Goal: Communication & Community: Answer question/provide support

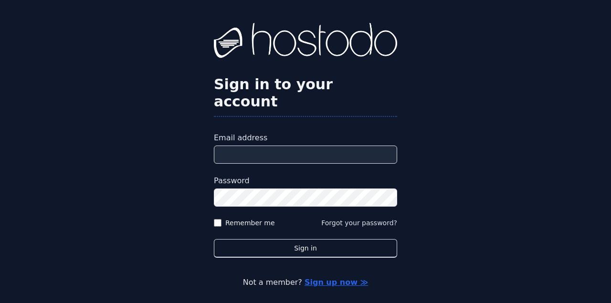
click at [252, 145] on input "Email address" at bounding box center [305, 154] width 183 height 18
type input "**********"
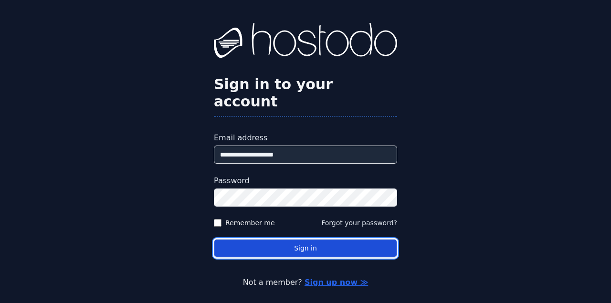
click at [241, 239] on button "Sign in" at bounding box center [305, 248] width 183 height 19
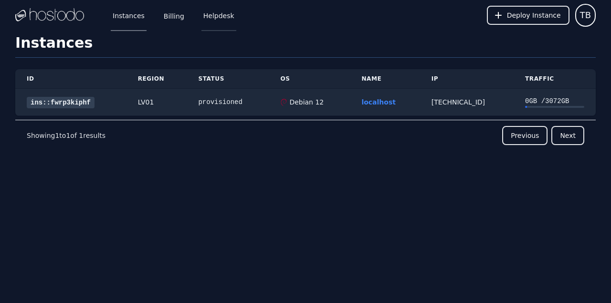
click at [215, 12] on link "Helpdesk" at bounding box center [218, 15] width 35 height 31
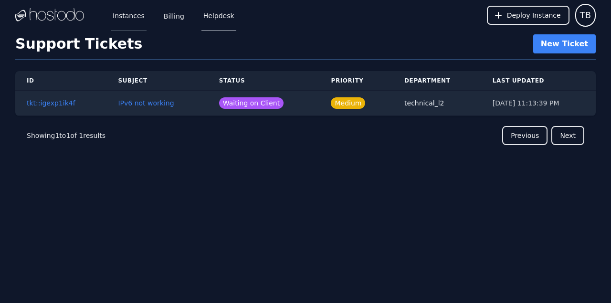
click at [134, 18] on link "Instances" at bounding box center [129, 15] width 36 height 31
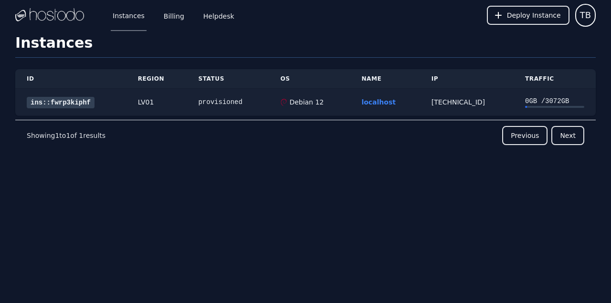
click at [72, 98] on link "ins::fwrp3kiphf" at bounding box center [61, 102] width 68 height 11
click at [222, 14] on link "Helpdesk" at bounding box center [218, 15] width 35 height 31
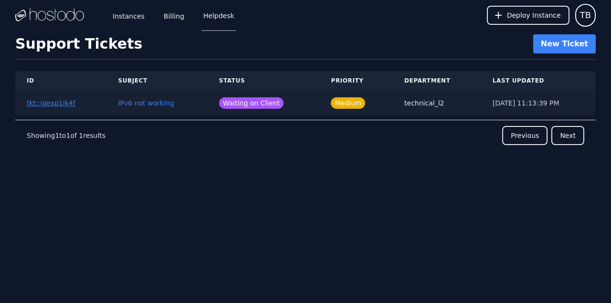
click at [34, 104] on link "tkt::igexp1ik4f" at bounding box center [51, 103] width 49 height 8
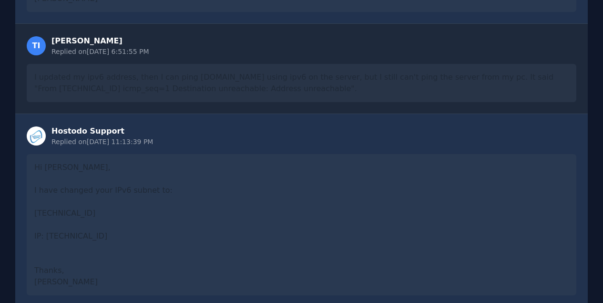
scroll to position [737, 0]
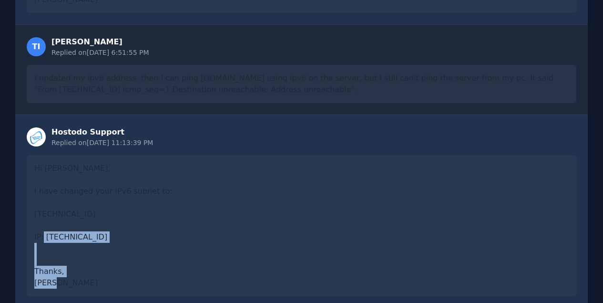
drag, startPoint x: 46, startPoint y: 226, endPoint x: 177, endPoint y: 225, distance: 131.2
click at [177, 225] on div "Hi Tianqi, I have changed your IPv6 subnet to: 2606:65c0:10:85::/64 IP: 2606:65…" at bounding box center [302, 225] width 550 height 141
copy div "2606:65c0:10:85:2464:fa02:181e:65c3"
click at [61, 179] on div "Hi Tianqi, I have changed your IPv6 subnet to: 2606:65c0:10:85::/64 IP: 2606:65…" at bounding box center [302, 225] width 550 height 141
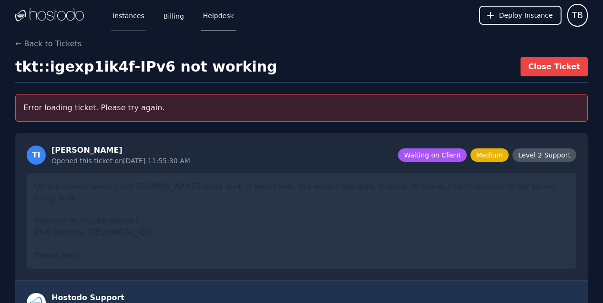
click at [125, 27] on link "Instances" at bounding box center [129, 15] width 36 height 31
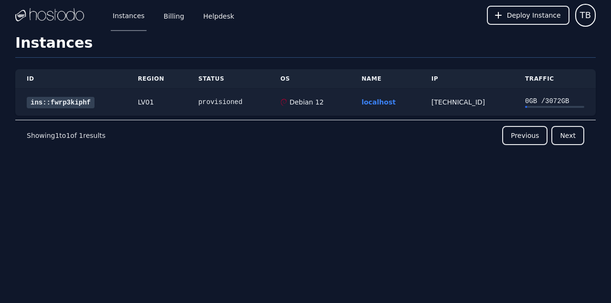
click at [73, 104] on link "ins::fwrp3kiphf" at bounding box center [61, 102] width 68 height 11
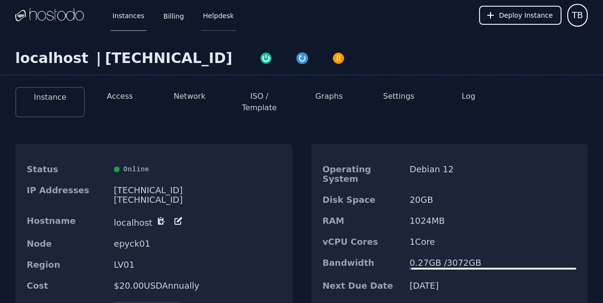
click at [213, 24] on link "Helpdesk" at bounding box center [218, 15] width 35 height 31
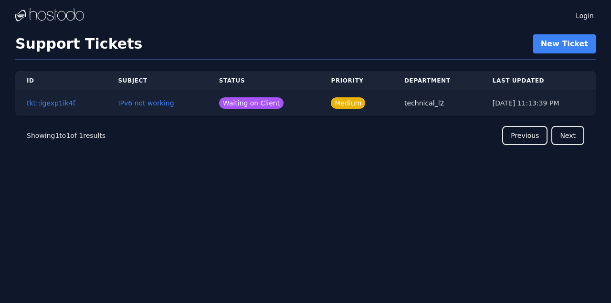
click at [57, 108] on td "tkt::igexp1ik4f" at bounding box center [60, 103] width 91 height 25
click at [52, 105] on link "tkt::igexp1ik4f" at bounding box center [51, 103] width 49 height 8
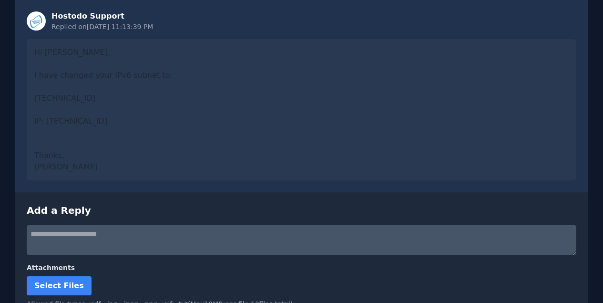
scroll to position [886, 0]
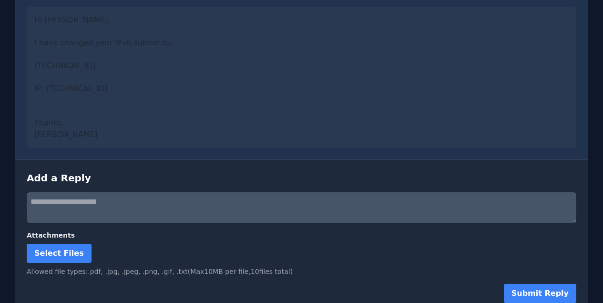
click at [225, 16] on div "Hi Tianqi, I have changed your IPv6 subnet to: 2606:65c0:10:85::/64 IP: 2606:65…" at bounding box center [302, 77] width 550 height 141
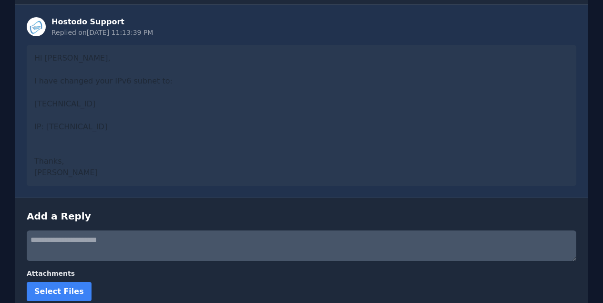
scroll to position [850, 0]
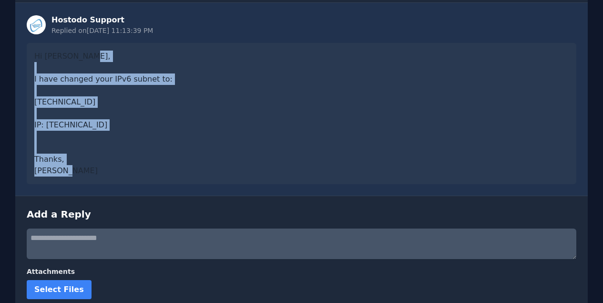
drag, startPoint x: 34, startPoint y: 70, endPoint x: 211, endPoint y: 117, distance: 183.2
click at [211, 117] on div "Hi Tianqi, I have changed your IPv6 subnet to: 2606:65c0:10:85::/64 IP: 2606:65…" at bounding box center [302, 113] width 550 height 141
copy div "I have changed your IPv6 subnet to: 2606:65c0:10:85::/64 IP: 2606:65c0:10:85:24…"
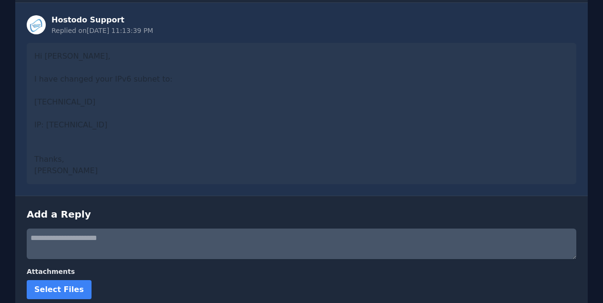
click at [216, 137] on div "Hi Tianqi, I have changed your IPv6 subnet to: 2606:65c0:10:85::/64 IP: 2606:65…" at bounding box center [302, 113] width 550 height 141
click at [145, 228] on textarea at bounding box center [302, 243] width 550 height 31
click at [95, 231] on textarea "**********" at bounding box center [302, 243] width 550 height 31
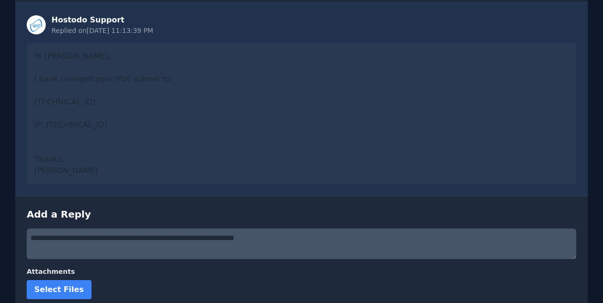
click at [300, 228] on textarea "**********" at bounding box center [302, 243] width 550 height 31
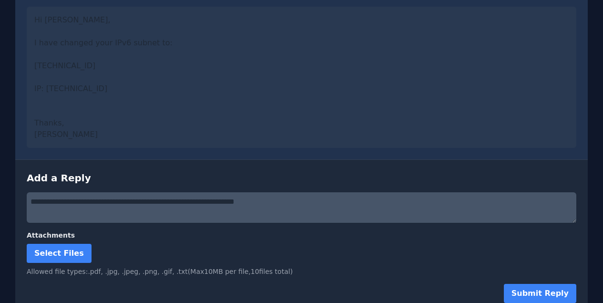
type textarea "**********"
click at [293, 215] on form "**********" at bounding box center [302, 247] width 550 height 111
click at [533, 284] on button "Submit Reply" at bounding box center [540, 293] width 73 height 19
